Goal: Information Seeking & Learning: Learn about a topic

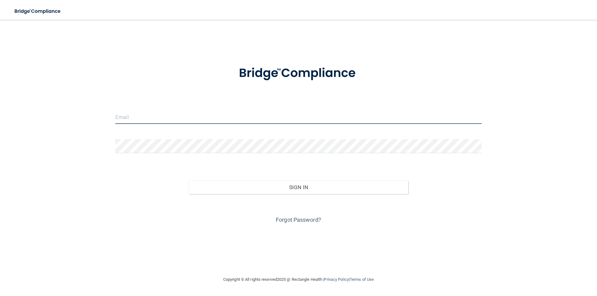
click at [245, 115] on input "email" at bounding box center [298, 117] width 366 height 14
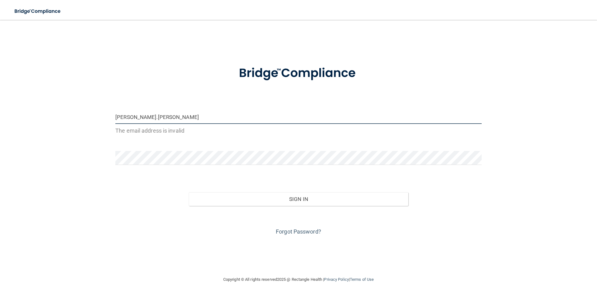
type input "[PERSON_NAME].[PERSON_NAME].@[DOMAIN_NAME]"
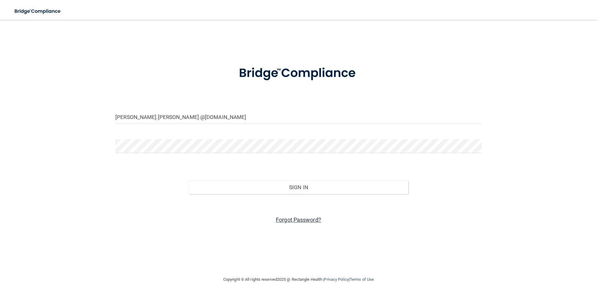
click at [311, 223] on link "Forgot Password?" at bounding box center [298, 220] width 45 height 7
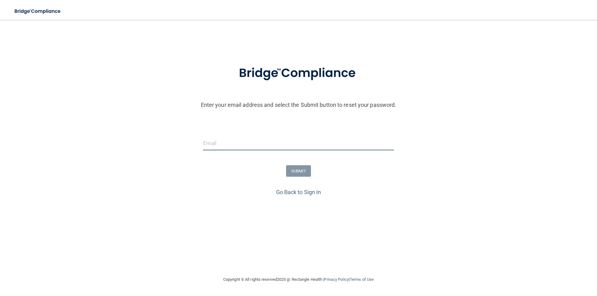
click at [263, 142] on input "email" at bounding box center [298, 143] width 191 height 14
type input "[PERSON_NAME].[PERSON_NAME].@[DOMAIN_NAME]"
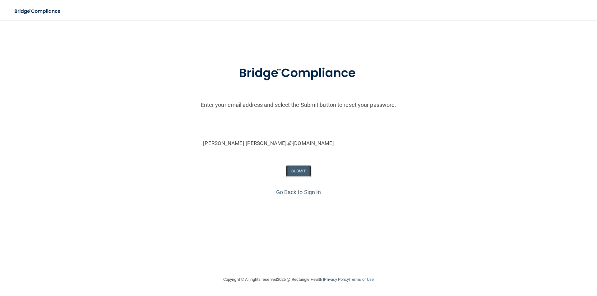
click at [302, 172] on button "SUBMIT" at bounding box center [298, 171] width 25 height 12
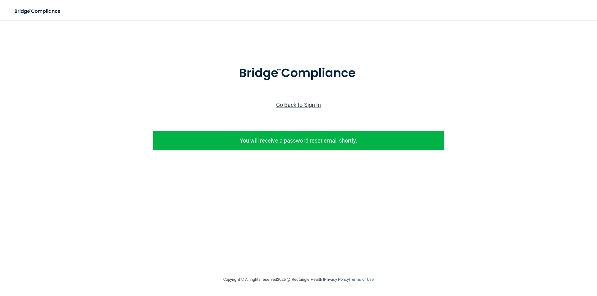
click at [297, 105] on link "Go Back to Sign In" at bounding box center [298, 105] width 45 height 7
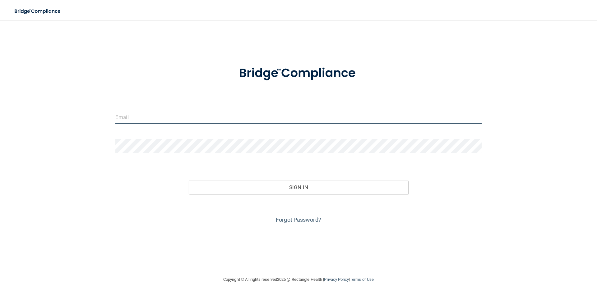
click at [177, 119] on input "email" at bounding box center [298, 117] width 366 height 14
click at [156, 117] on input "[PERSON_NAME].[PERSON_NAME].@[DOMAIN_NAME]" at bounding box center [298, 117] width 366 height 14
type input "[PERSON_NAME][EMAIL_ADDRESS][PERSON_NAME][DOMAIN_NAME]"
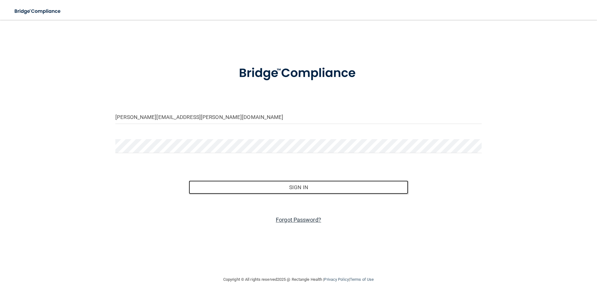
drag, startPoint x: 298, startPoint y: 187, endPoint x: 293, endPoint y: 217, distance: 30.5
click at [293, 217] on div "Invalid email/password. You don't have permission to access that page. Sign In …" at bounding box center [299, 196] width 376 height 57
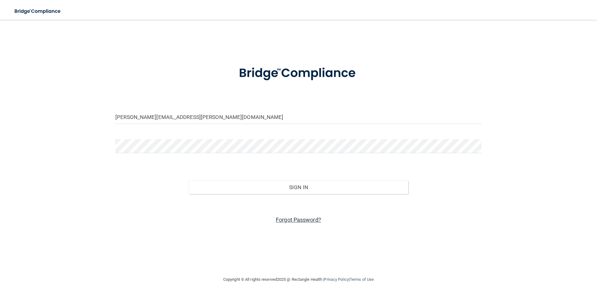
click at [293, 218] on link "Forgot Password?" at bounding box center [298, 220] width 45 height 7
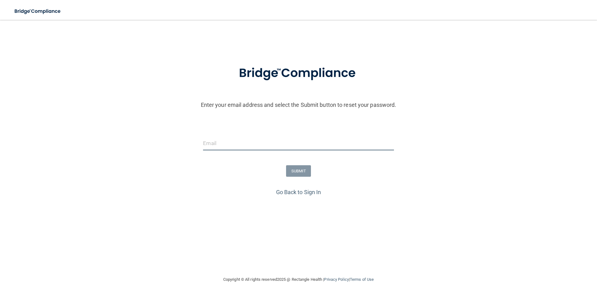
click at [272, 145] on input "email" at bounding box center [298, 143] width 191 height 14
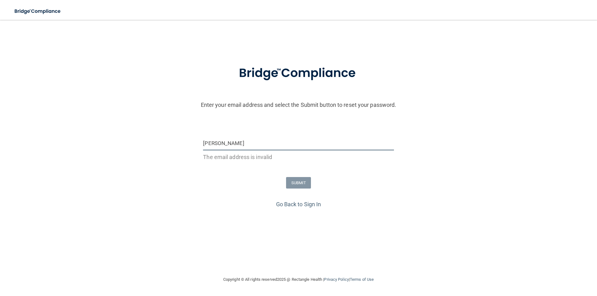
type input "[PERSON_NAME][EMAIL_ADDRESS][PERSON_NAME][DOMAIN_NAME]"
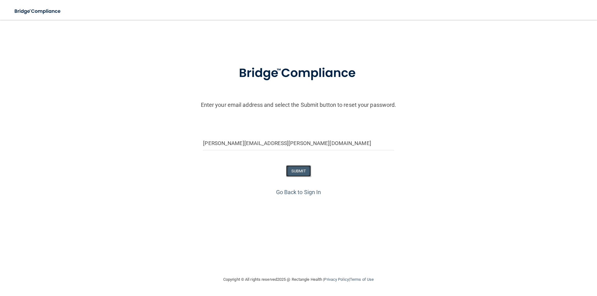
click at [302, 170] on button "SUBMIT" at bounding box center [298, 171] width 25 height 12
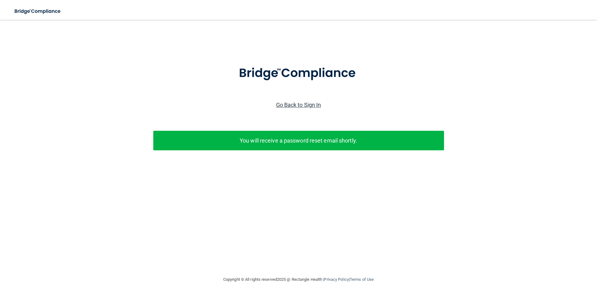
click at [315, 107] on link "Go Back to Sign In" at bounding box center [298, 105] width 45 height 7
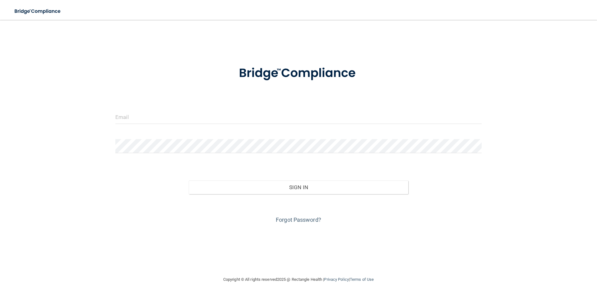
click at [242, 106] on form "Invalid email/password. You don't have permission to access that page. Sign In …" at bounding box center [298, 141] width 366 height 168
click at [194, 118] on input "email" at bounding box center [298, 117] width 366 height 14
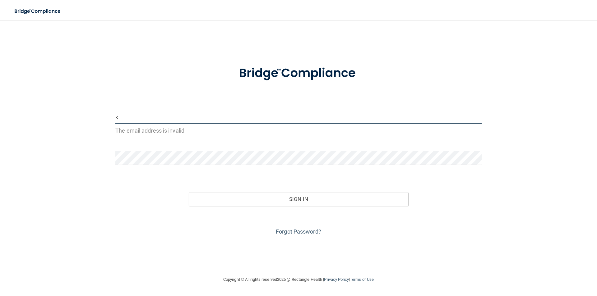
type input "[PERSON_NAME][EMAIL_ADDRESS][PERSON_NAME][DOMAIN_NAME]"
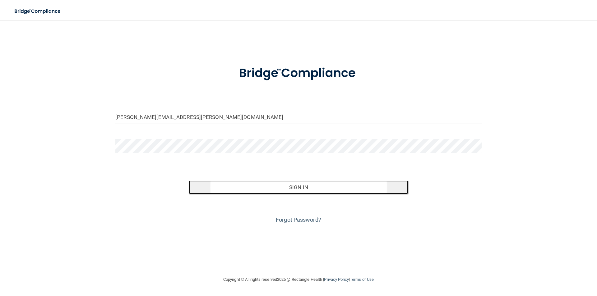
click at [313, 186] on button "Sign In" at bounding box center [299, 188] width 220 height 14
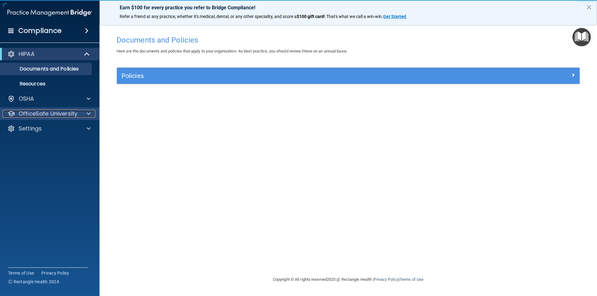
click at [86, 116] on div at bounding box center [88, 113] width 16 height 7
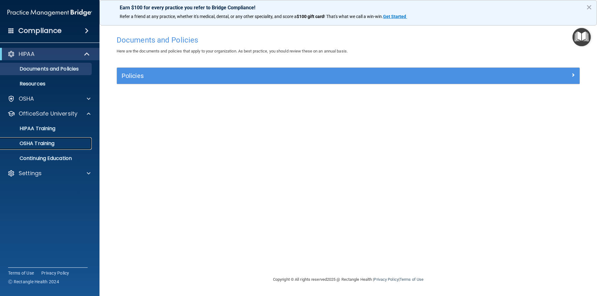
click at [61, 142] on div "OSHA Training" at bounding box center [46, 144] width 85 height 6
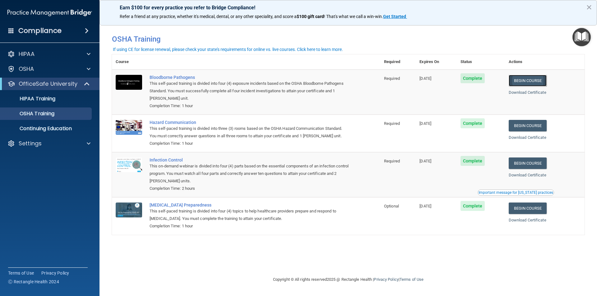
click at [518, 82] on link "Begin Course" at bounding box center [528, 81] width 38 height 12
click at [64, 113] on div "OSHA Training" at bounding box center [46, 114] width 85 height 6
click at [64, 114] on div "OSHA Training" at bounding box center [46, 114] width 85 height 6
click at [68, 102] on link "HIPAA Training" at bounding box center [43, 99] width 98 height 12
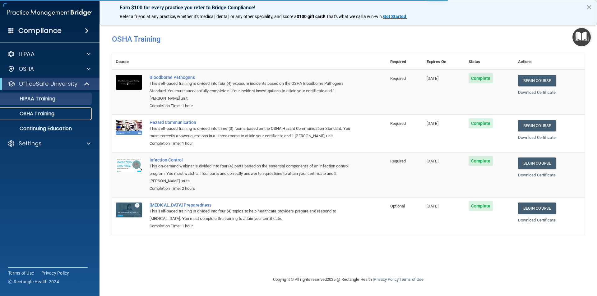
click at [67, 114] on div "OSHA Training" at bounding box center [46, 114] width 85 height 6
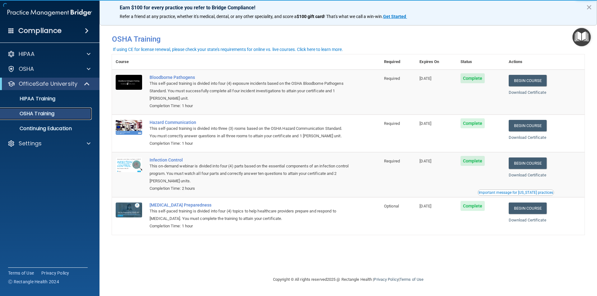
click at [48, 115] on p "OSHA Training" at bounding box center [29, 114] width 50 height 6
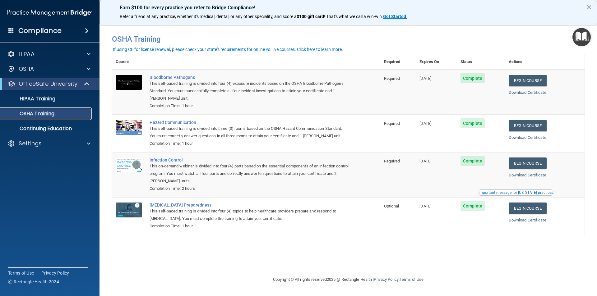
click at [37, 114] on p "OSHA Training" at bounding box center [29, 114] width 50 height 6
click at [48, 114] on p "OSHA Training" at bounding box center [29, 114] width 50 height 6
click at [44, 100] on p "HIPAA Training" at bounding box center [29, 99] width 51 height 6
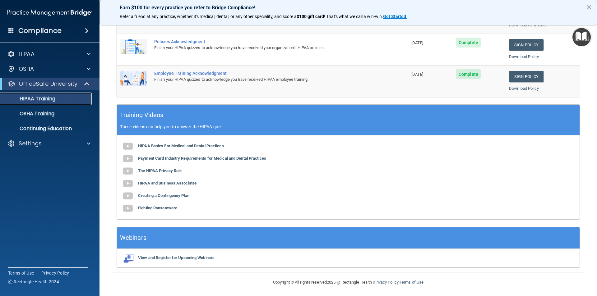
scroll to position [172, 0]
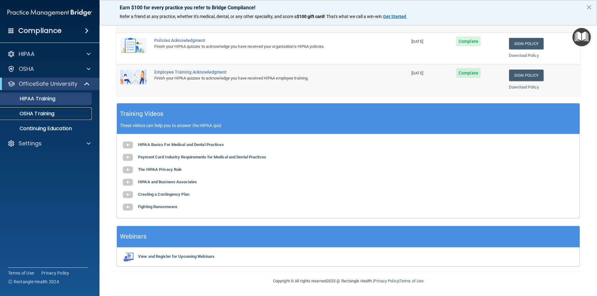
click at [28, 117] on p "OSHA Training" at bounding box center [29, 114] width 50 height 6
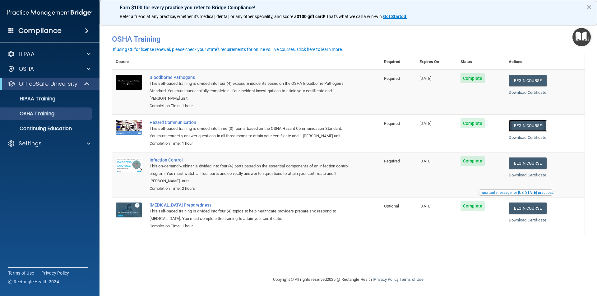
click at [532, 128] on link "Begin Course" at bounding box center [528, 126] width 38 height 12
click at [536, 125] on link "Begin Course" at bounding box center [528, 126] width 38 height 12
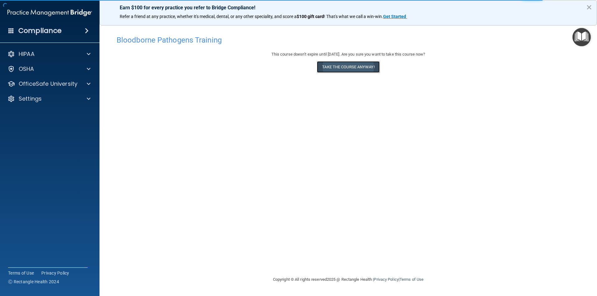
click at [362, 70] on button "Take the course anyway!" at bounding box center [348, 67] width 62 height 12
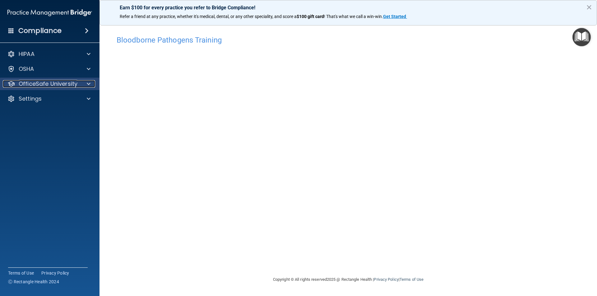
click at [87, 83] on span at bounding box center [89, 83] width 4 height 7
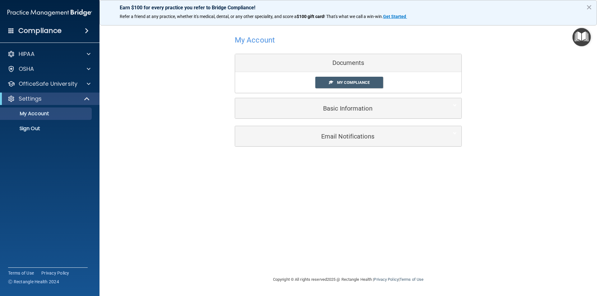
click at [358, 66] on div "Documents" at bounding box center [348, 63] width 226 height 18
click at [356, 81] on span "My Compliance" at bounding box center [353, 82] width 33 height 5
click at [354, 55] on div "Documents" at bounding box center [348, 63] width 226 height 18
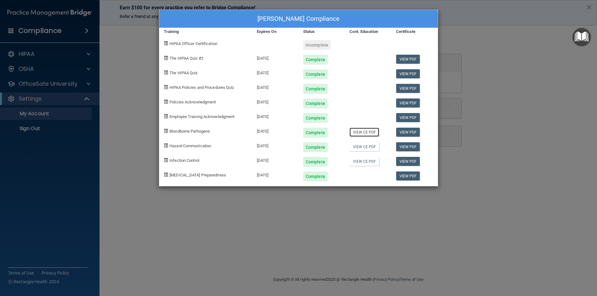
click at [362, 132] on link "View CE PDF" at bounding box center [364, 132] width 30 height 9
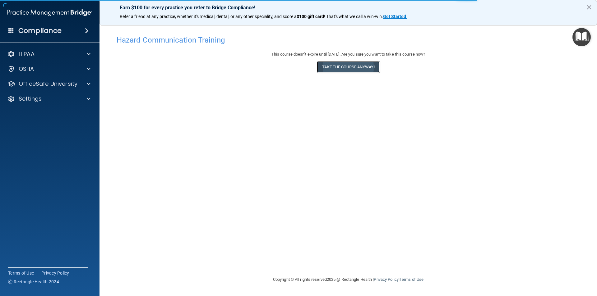
click at [360, 72] on button "Take the course anyway!" at bounding box center [348, 67] width 62 height 12
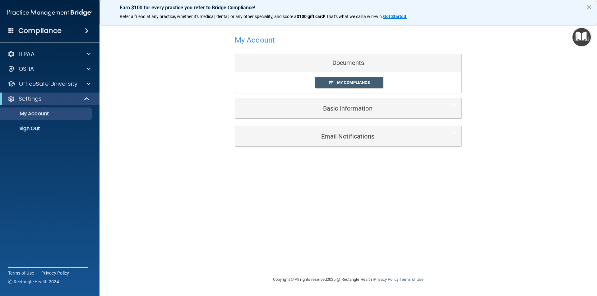
click at [353, 61] on div "Documents" at bounding box center [348, 63] width 226 height 18
click at [354, 82] on span "My Compliance" at bounding box center [353, 82] width 33 height 5
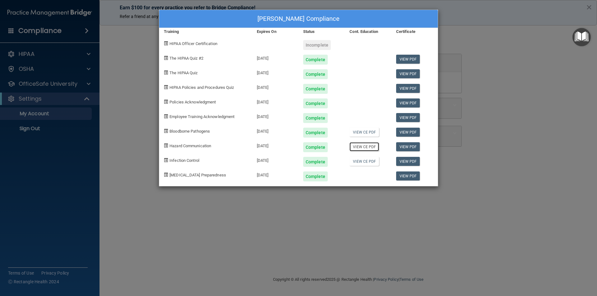
click at [365, 146] on link "View CE PDF" at bounding box center [364, 146] width 30 height 9
click at [411, 133] on link "View PDF" at bounding box center [408, 132] width 24 height 9
click at [415, 148] on link "View PDF" at bounding box center [408, 146] width 24 height 9
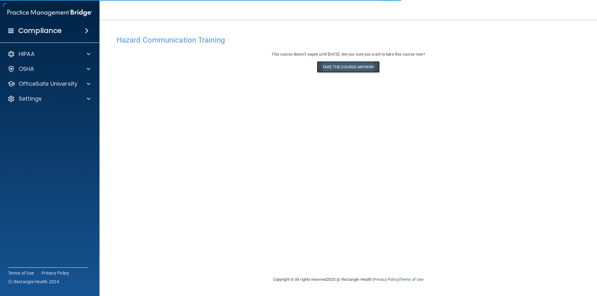
click at [369, 65] on button "Take the course anyway!" at bounding box center [348, 67] width 62 height 12
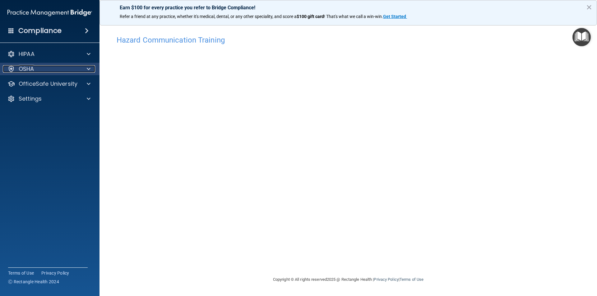
click at [40, 71] on div "OSHA" at bounding box center [41, 68] width 77 height 7
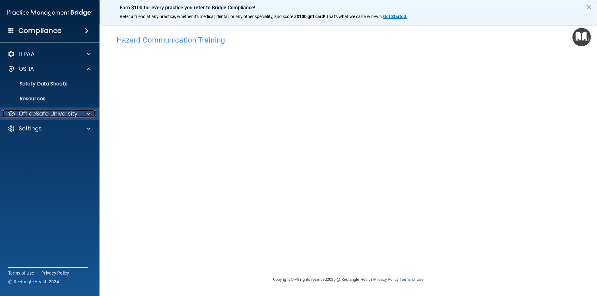
click at [59, 115] on p "OfficeSafe University" at bounding box center [48, 113] width 59 height 7
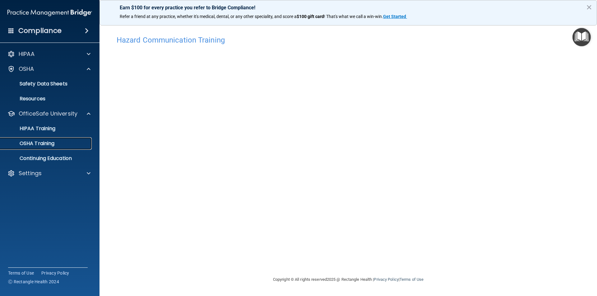
click at [49, 144] on p "OSHA Training" at bounding box center [29, 144] width 50 height 6
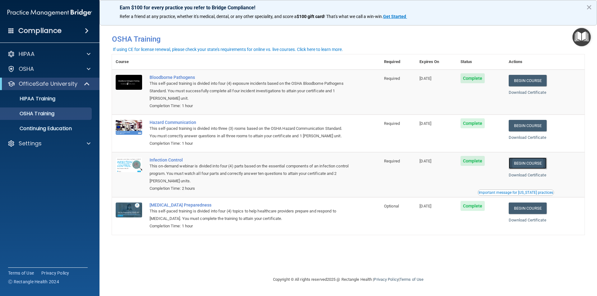
click at [528, 164] on link "Begin Course" at bounding box center [528, 164] width 38 height 12
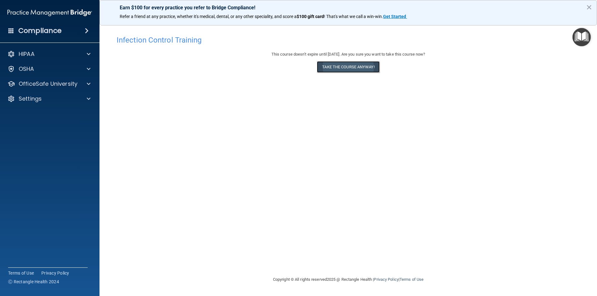
click at [350, 72] on button "Take the course anyway!" at bounding box center [348, 67] width 62 height 12
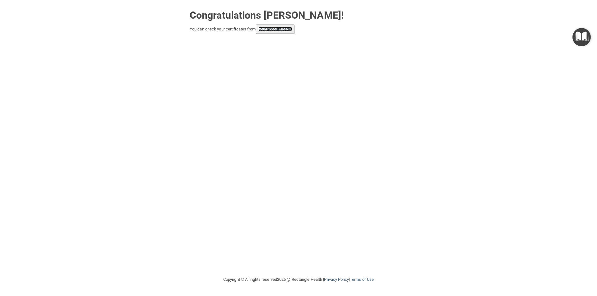
click at [283, 31] on link "your account page!" at bounding box center [275, 29] width 34 height 5
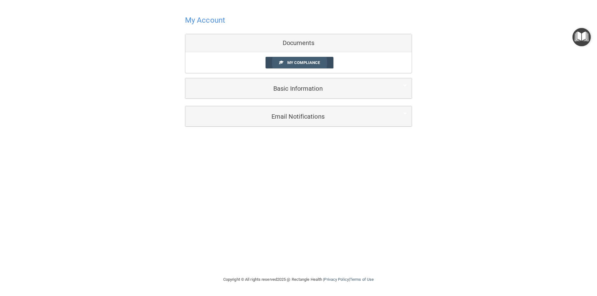
click at [301, 63] on span "My Compliance" at bounding box center [303, 62] width 33 height 5
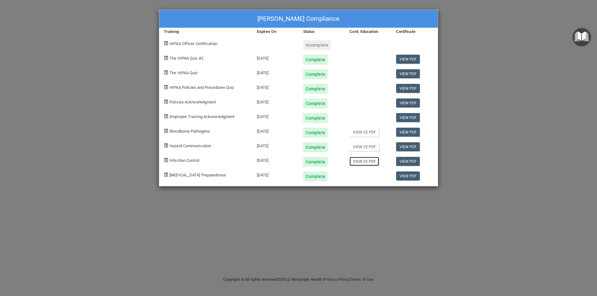
click at [361, 165] on link "View CE PDF" at bounding box center [364, 161] width 30 height 9
click at [413, 160] on link "View PDF" at bounding box center [408, 161] width 24 height 9
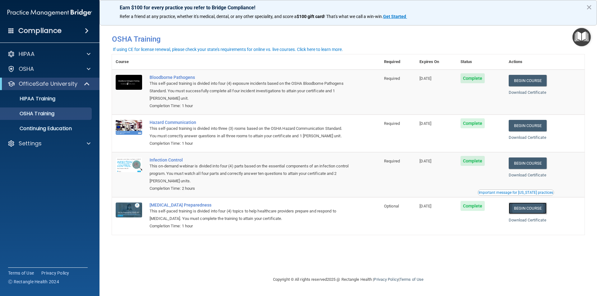
click at [534, 210] on link "Begin Course" at bounding box center [528, 209] width 38 height 12
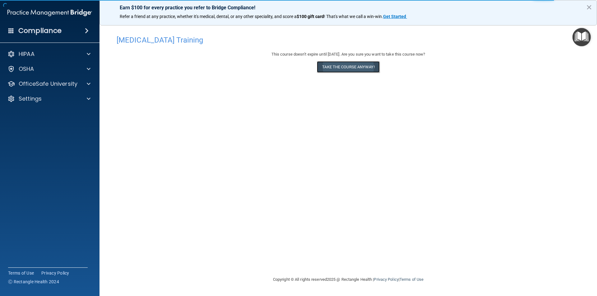
click at [343, 69] on button "Take the course anyway!" at bounding box center [348, 67] width 62 height 12
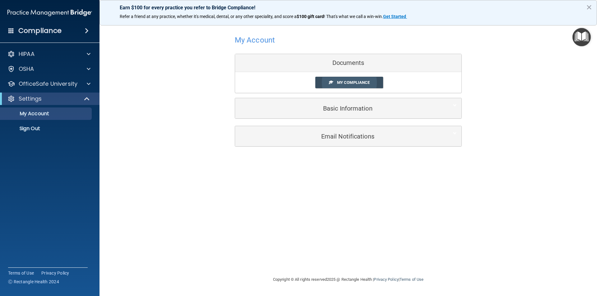
click at [367, 84] on span "My Compliance" at bounding box center [353, 82] width 33 height 5
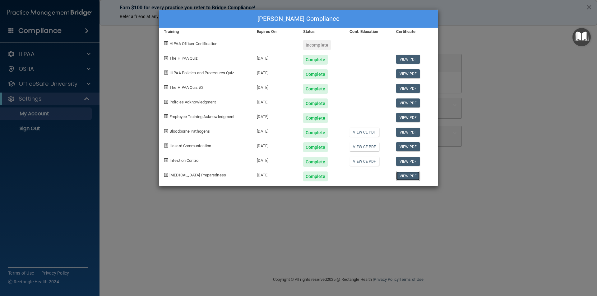
click at [409, 176] on link "View PDF" at bounding box center [408, 176] width 24 height 9
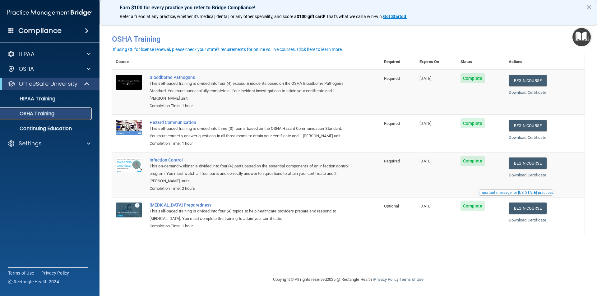
click at [68, 116] on div "OSHA Training" at bounding box center [46, 114] width 85 height 6
click at [68, 97] on div "HIPAA Training" at bounding box center [46, 99] width 85 height 6
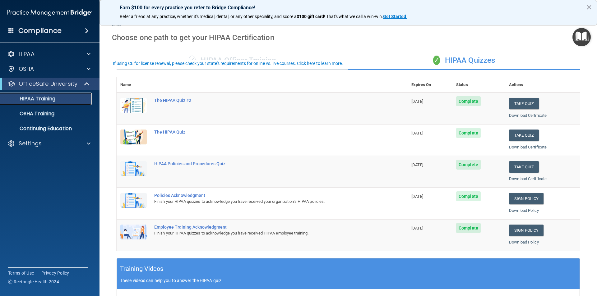
scroll to position [31, 0]
